Goal: Task Accomplishment & Management: Complete application form

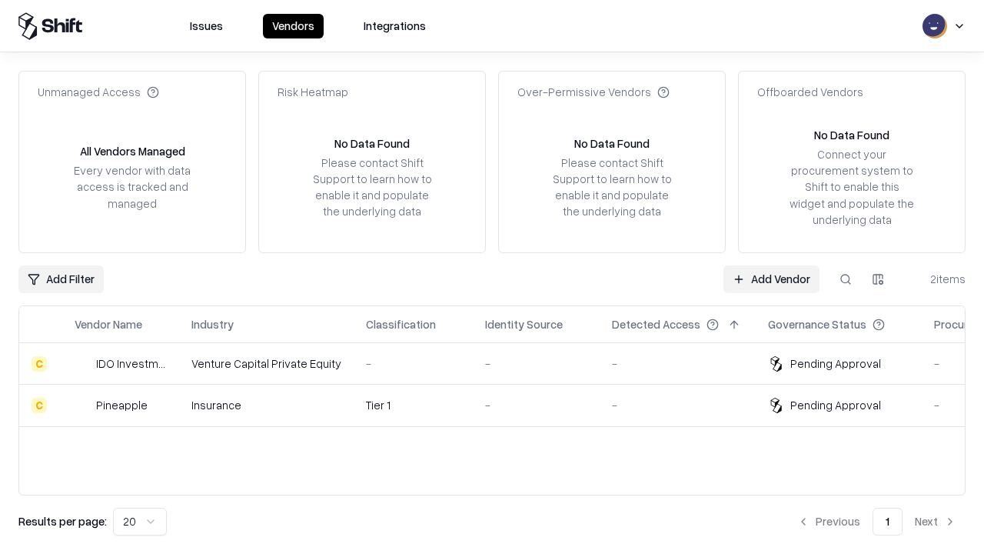
click at [771, 278] on link "Add Vendor" at bounding box center [772, 279] width 96 height 28
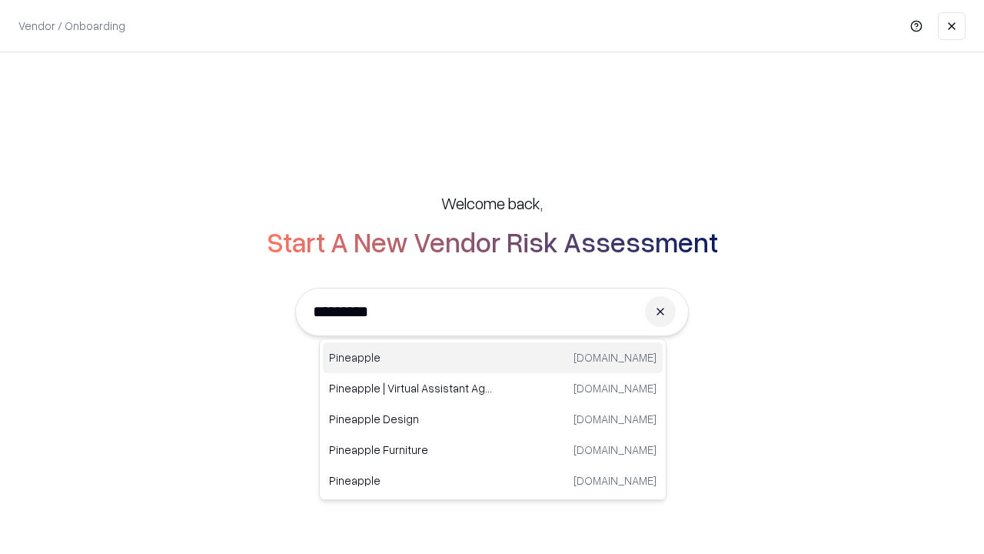
click at [493, 358] on div "Pineapple [DOMAIN_NAME]" at bounding box center [493, 357] width 340 height 31
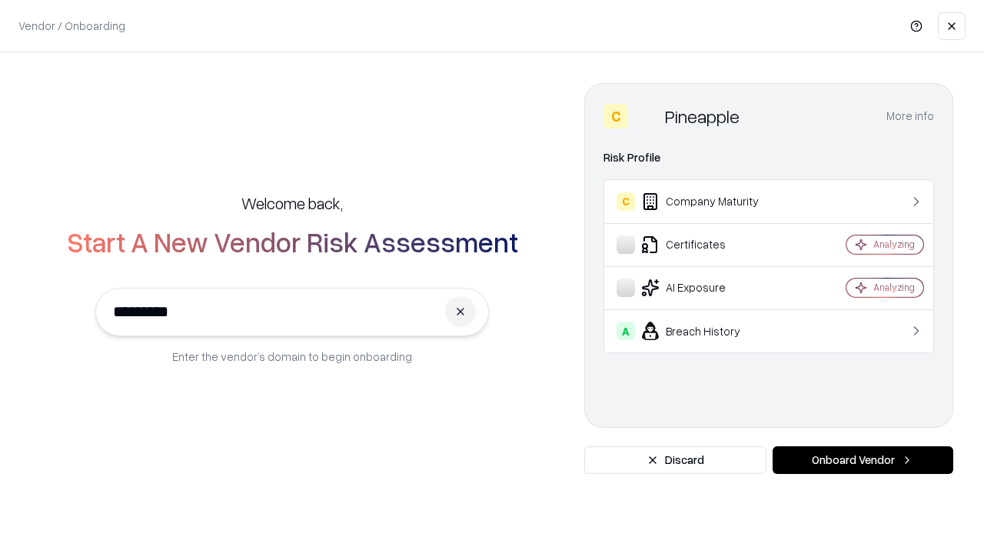
type input "*********"
click at [863, 460] on button "Onboard Vendor" at bounding box center [863, 460] width 181 height 28
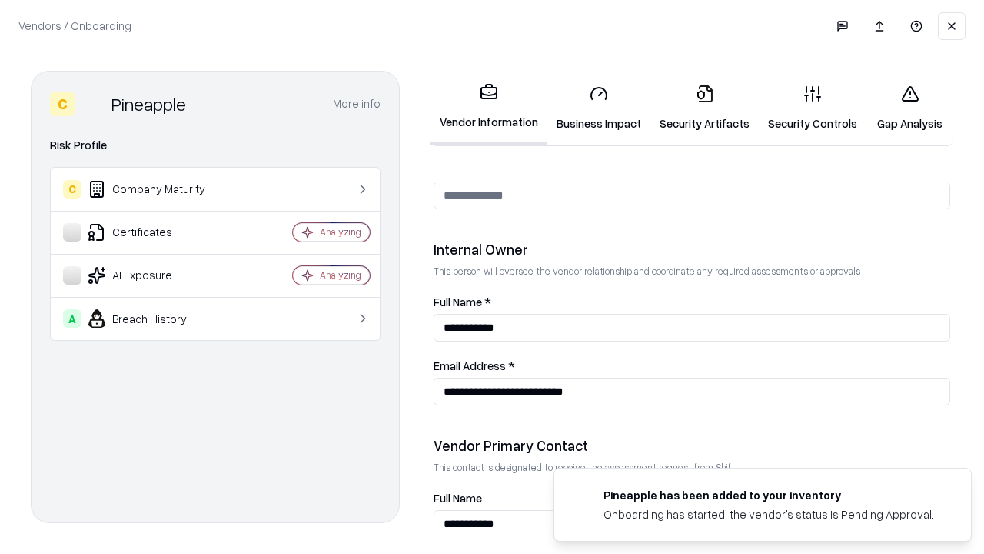
scroll to position [797, 0]
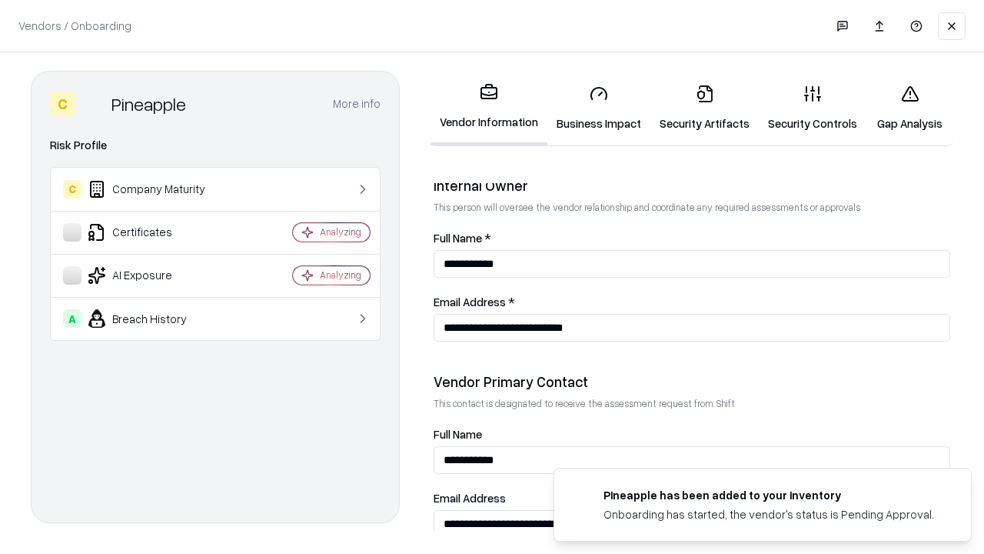
click at [599, 108] on link "Business Impact" at bounding box center [599, 108] width 103 height 72
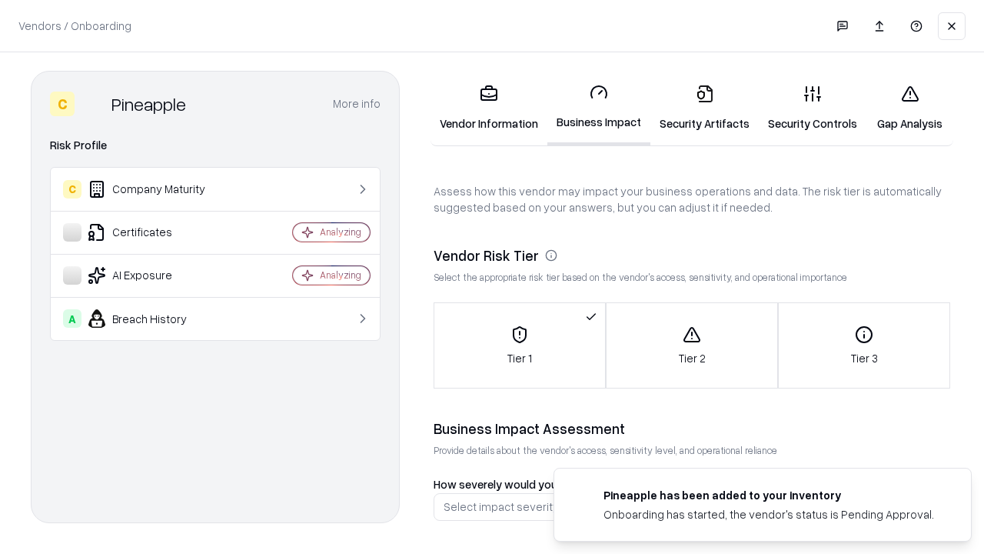
click at [704, 108] on link "Security Artifacts" at bounding box center [705, 108] width 108 height 72
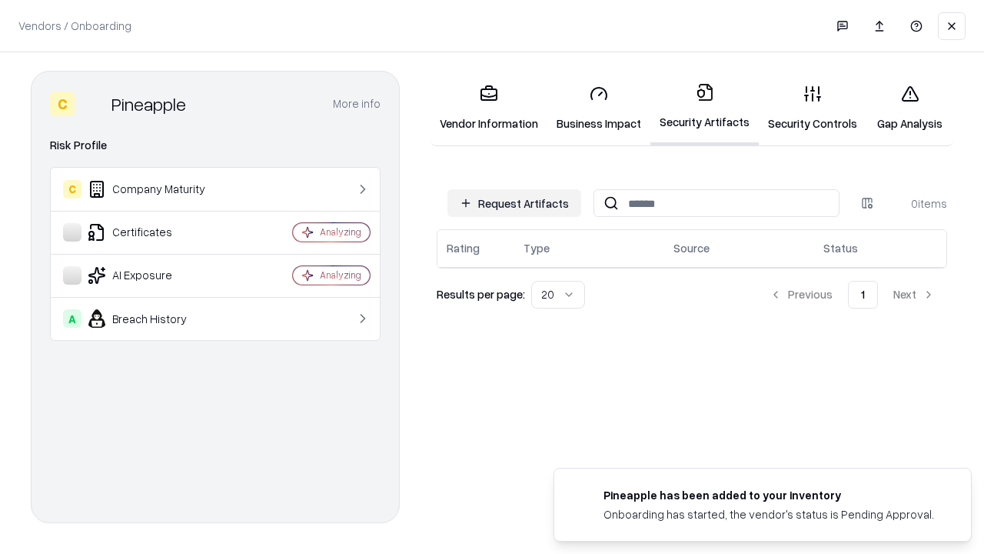
click at [515, 203] on button "Request Artifacts" at bounding box center [515, 203] width 134 height 28
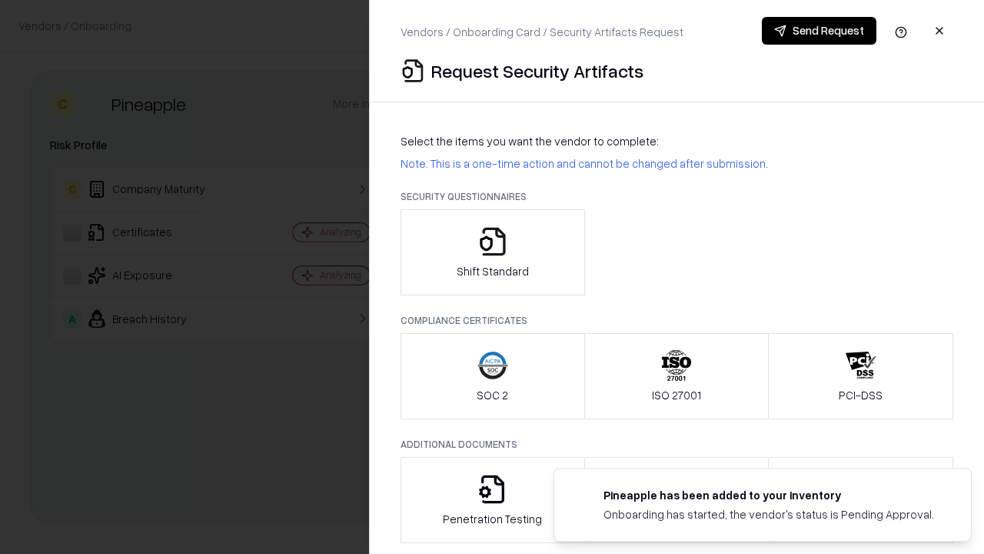
click at [492, 252] on icon "button" at bounding box center [493, 241] width 31 height 31
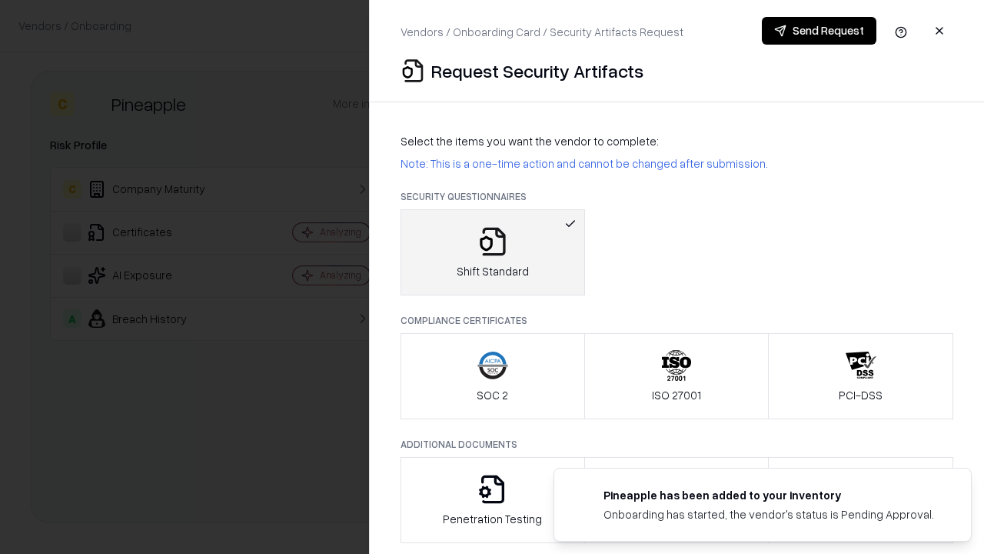
click at [819, 31] on button "Send Request" at bounding box center [819, 31] width 115 height 28
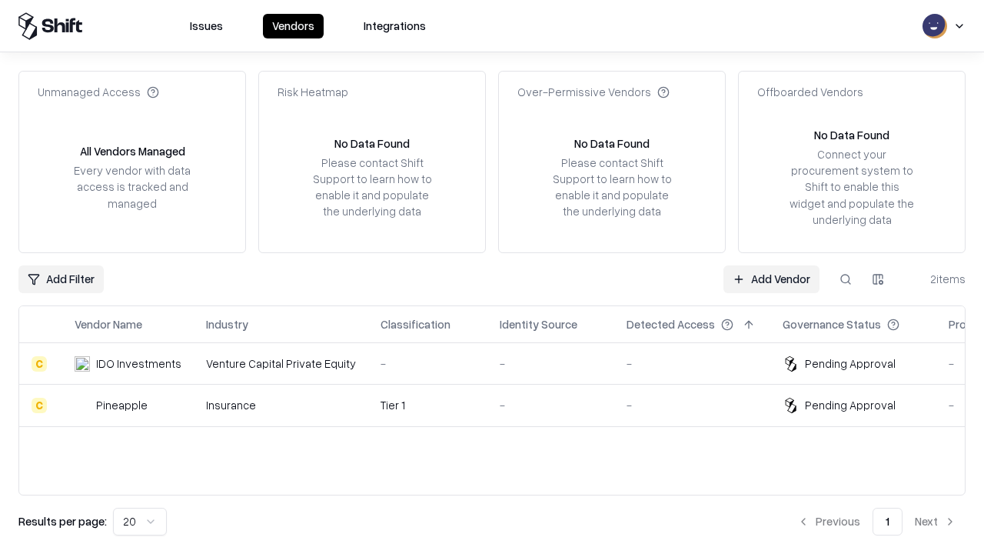
click at [771, 278] on link "Add Vendor" at bounding box center [772, 279] width 96 height 28
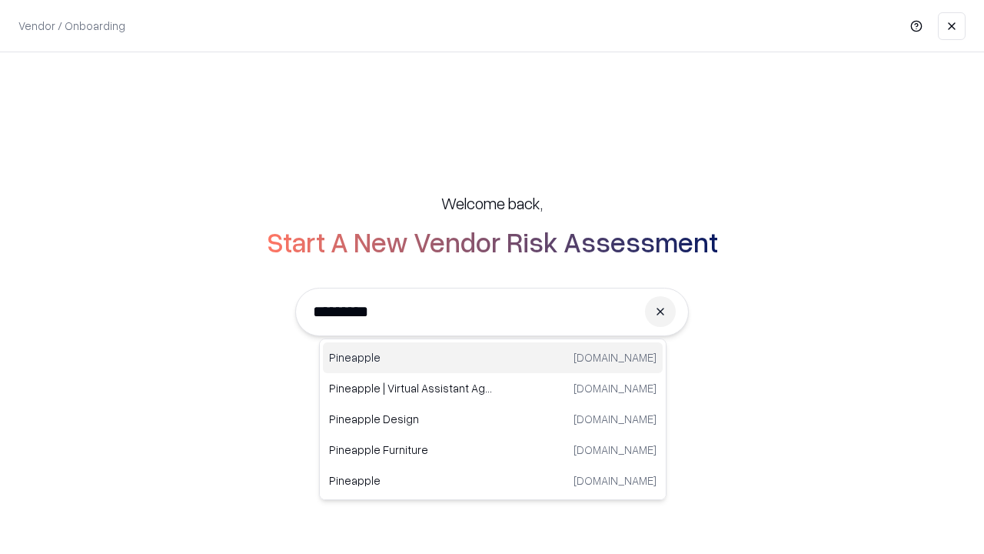
click at [493, 358] on div "Pineapple [DOMAIN_NAME]" at bounding box center [493, 357] width 340 height 31
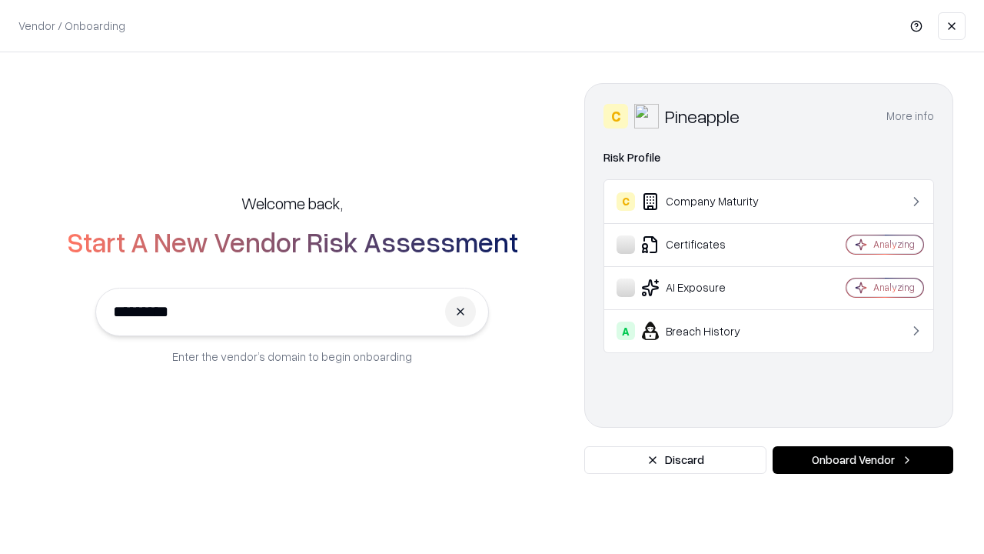
type input "*********"
click at [863, 460] on button "Onboard Vendor" at bounding box center [863, 460] width 181 height 28
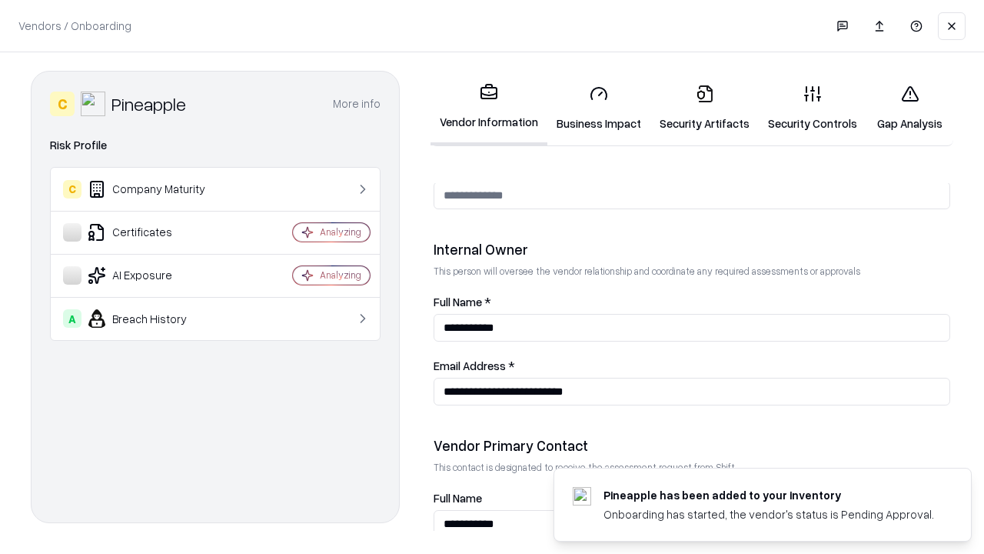
scroll to position [797, 0]
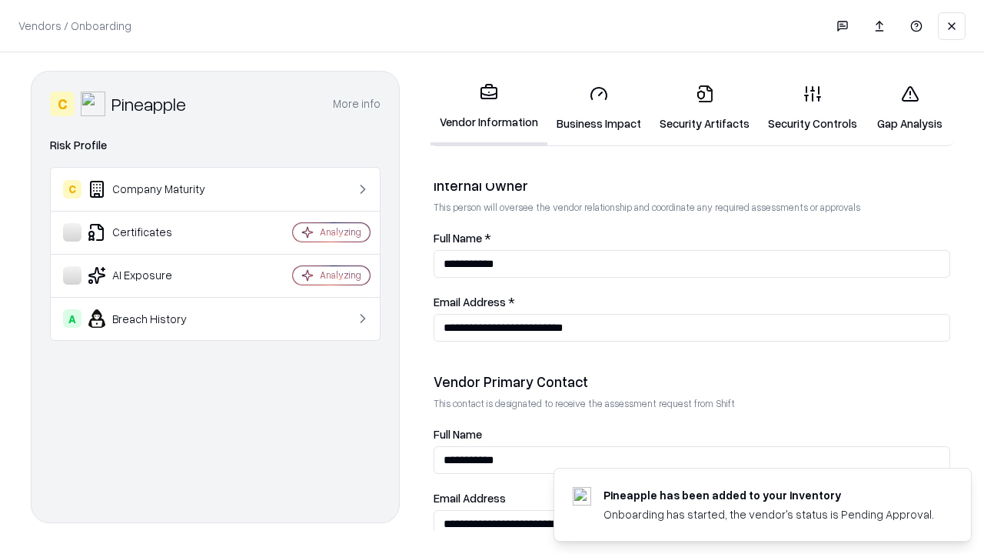
click at [910, 108] on link "Gap Analysis" at bounding box center [910, 108] width 87 height 72
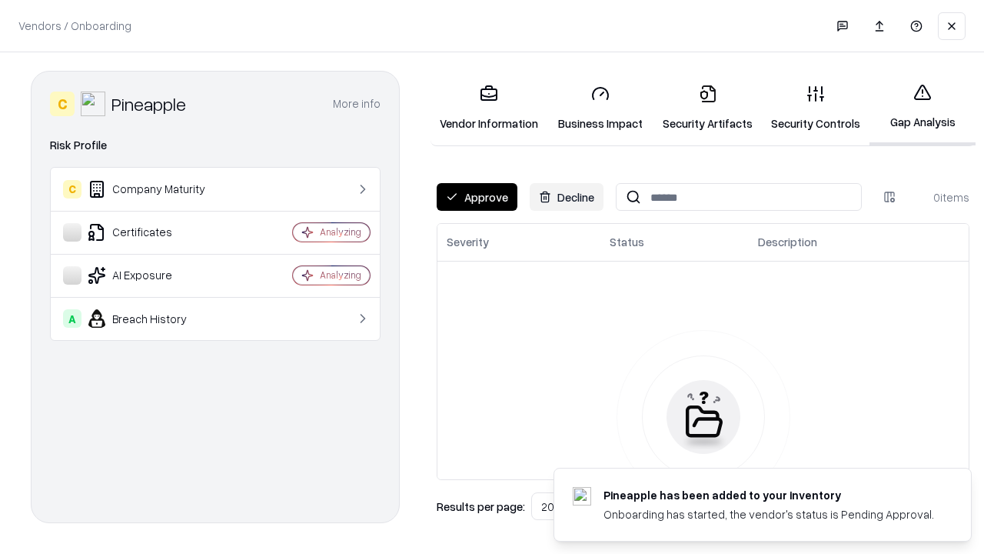
click at [477, 197] on button "Approve" at bounding box center [477, 197] width 81 height 28
